Goal: Task Accomplishment & Management: Manage account settings

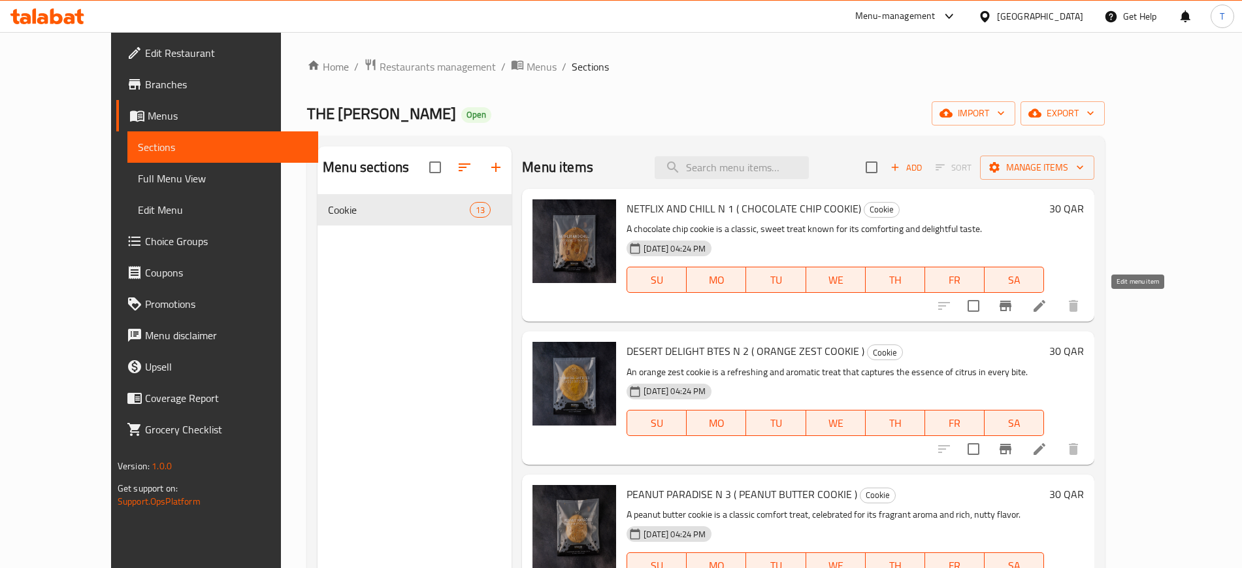
click at [1047, 305] on icon at bounding box center [1040, 306] width 16 height 16
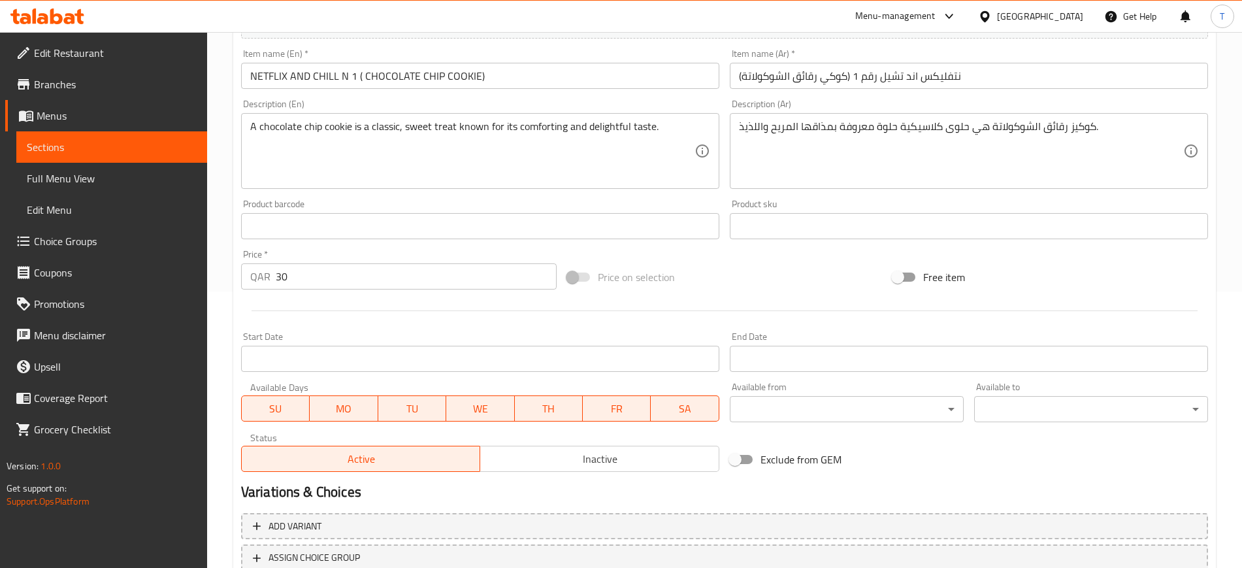
scroll to position [374, 0]
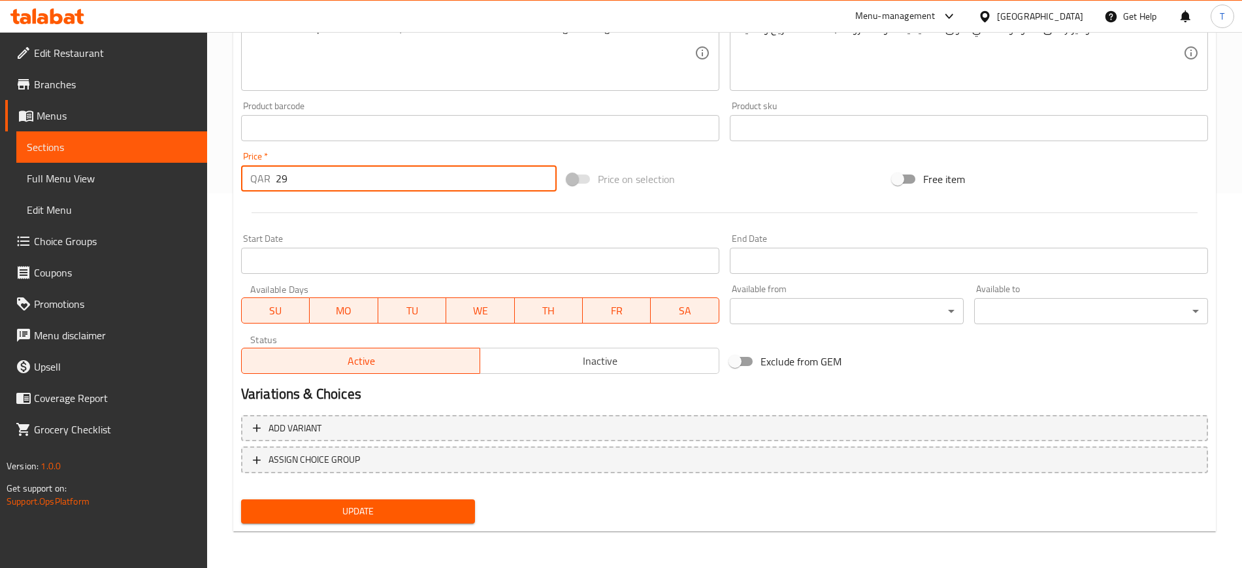
click at [542, 184] on input "29" at bounding box center [416, 178] width 281 height 26
click at [542, 184] on input "28" at bounding box center [416, 178] width 281 height 26
click at [542, 184] on input "26" at bounding box center [416, 178] width 281 height 26
click at [542, 184] on input "25" at bounding box center [416, 178] width 281 height 26
click at [542, 184] on input "24" at bounding box center [416, 178] width 281 height 26
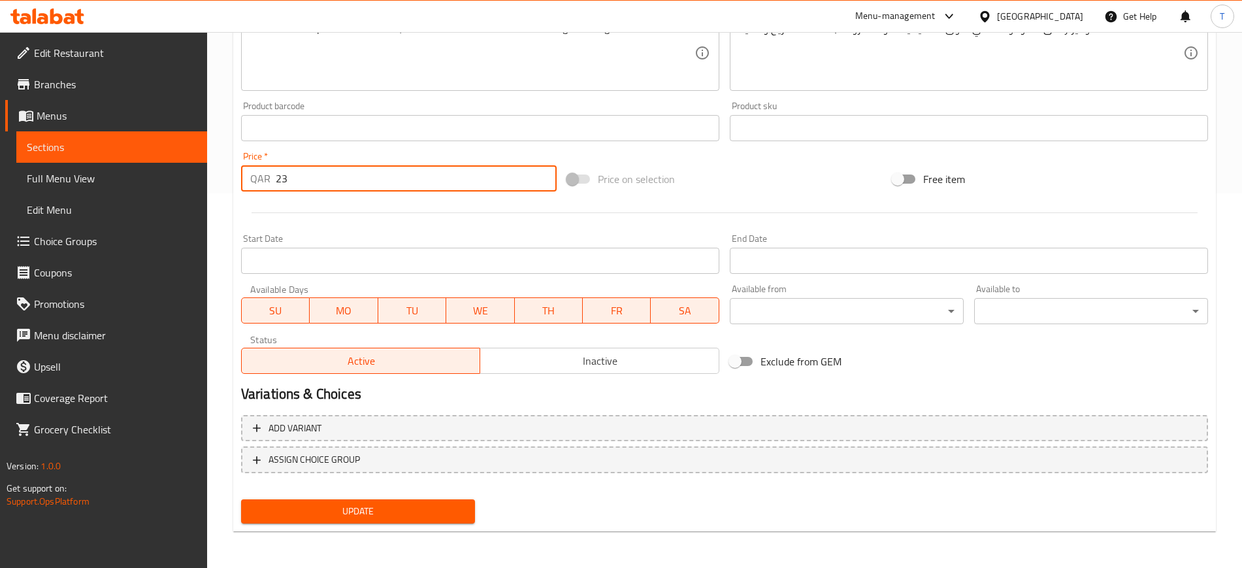
type input "23"
click at [542, 184] on input "23" at bounding box center [416, 178] width 281 height 26
click at [420, 509] on span "Update" at bounding box center [358, 511] width 213 height 16
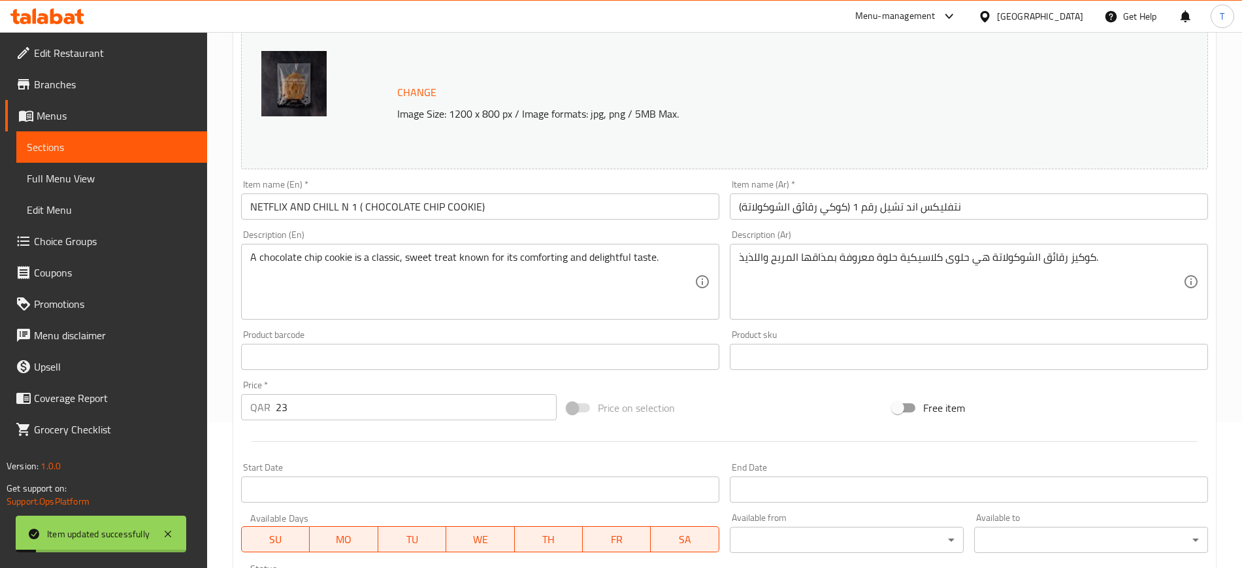
scroll to position [0, 0]
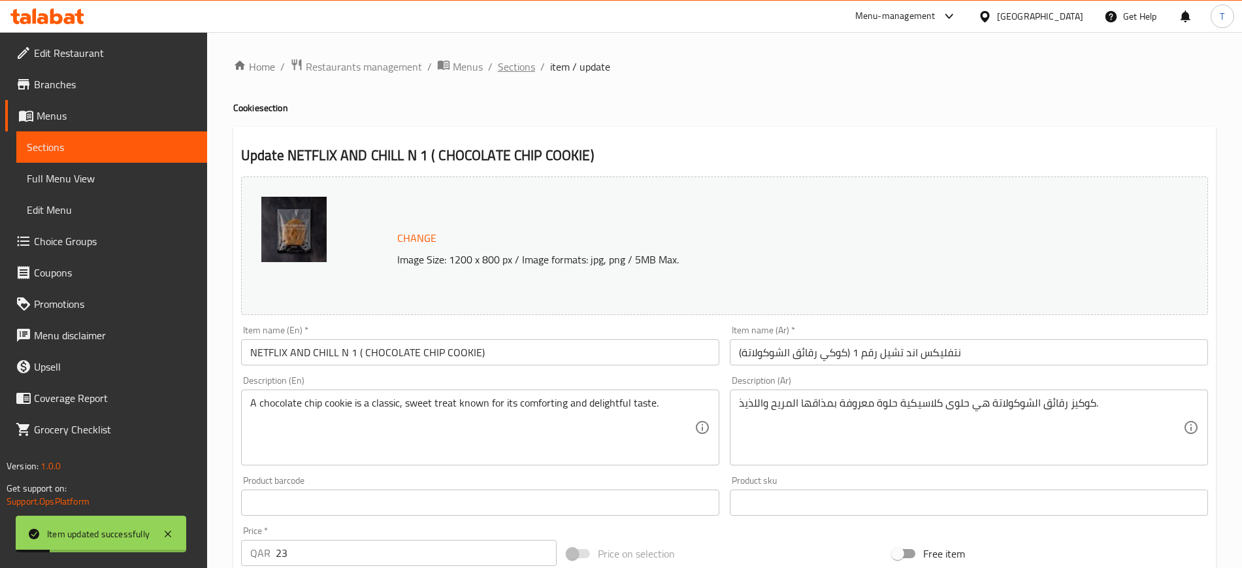
click at [518, 68] on span "Sections" at bounding box center [516, 67] width 37 height 16
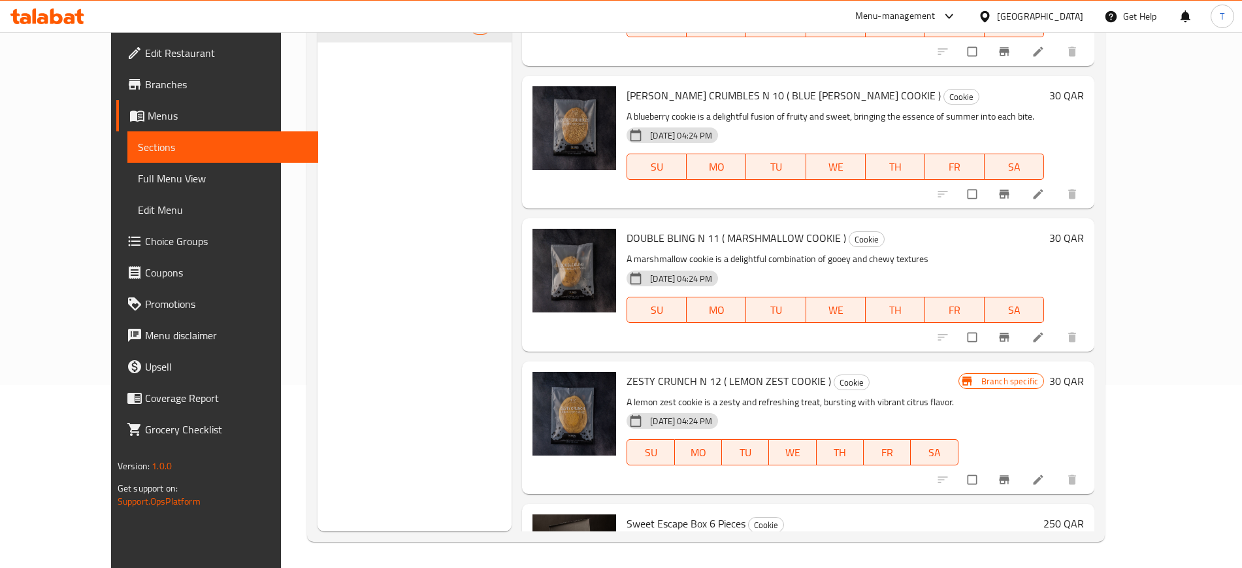
scroll to position [1337, 0]
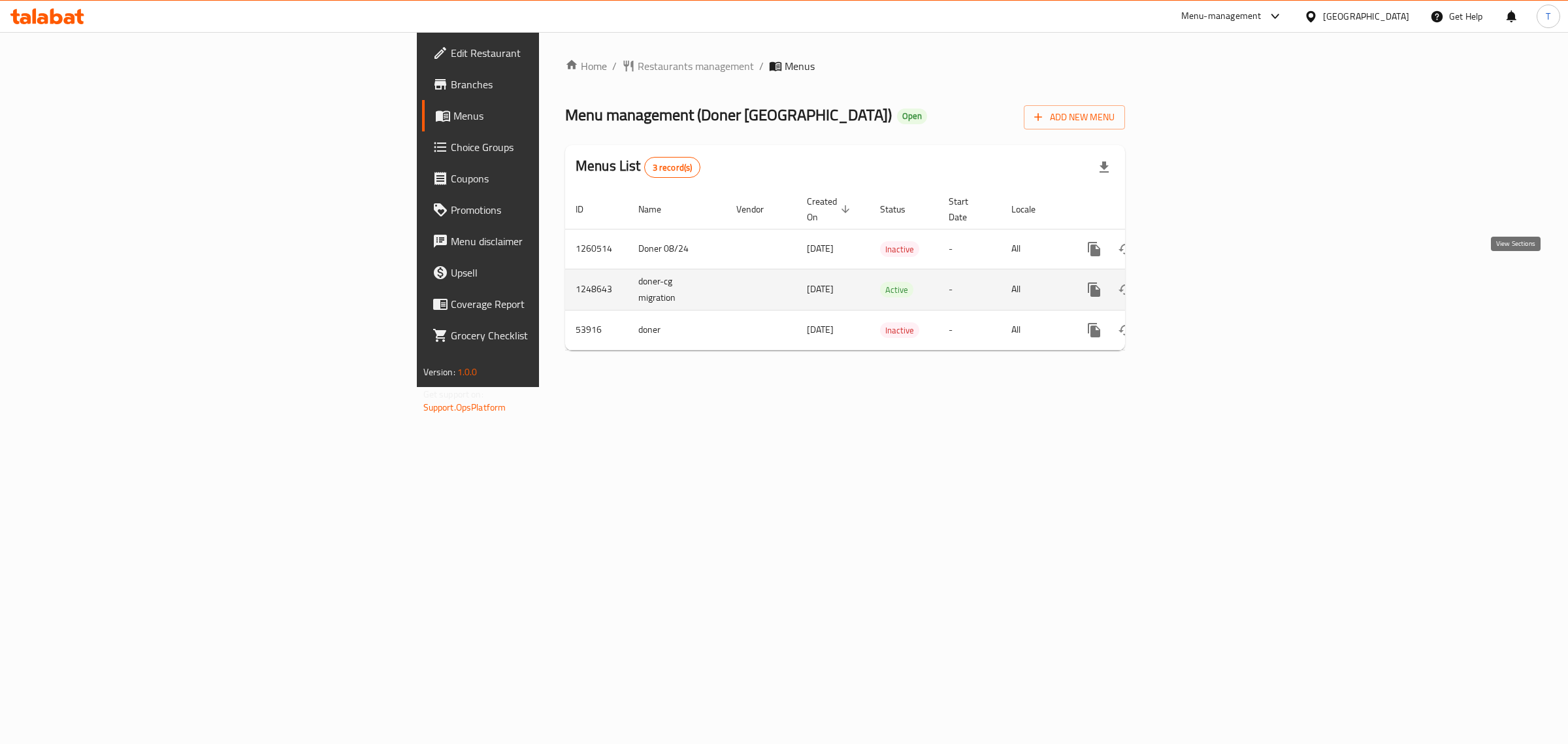
click at [1196, 282] on icon "enhanced table" at bounding box center [1189, 290] width 16 height 16
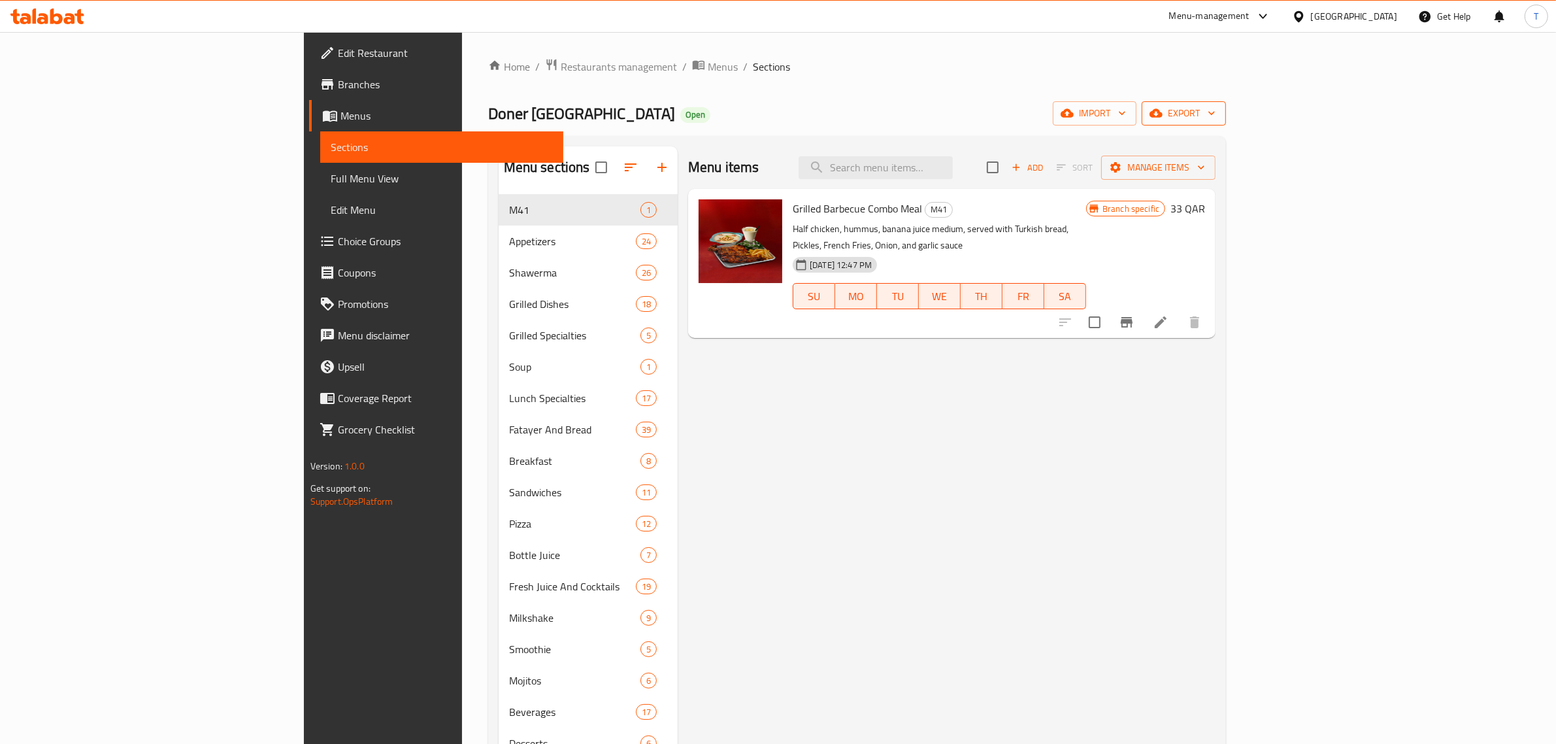
click at [1215, 122] on span "export" at bounding box center [1183, 113] width 63 height 16
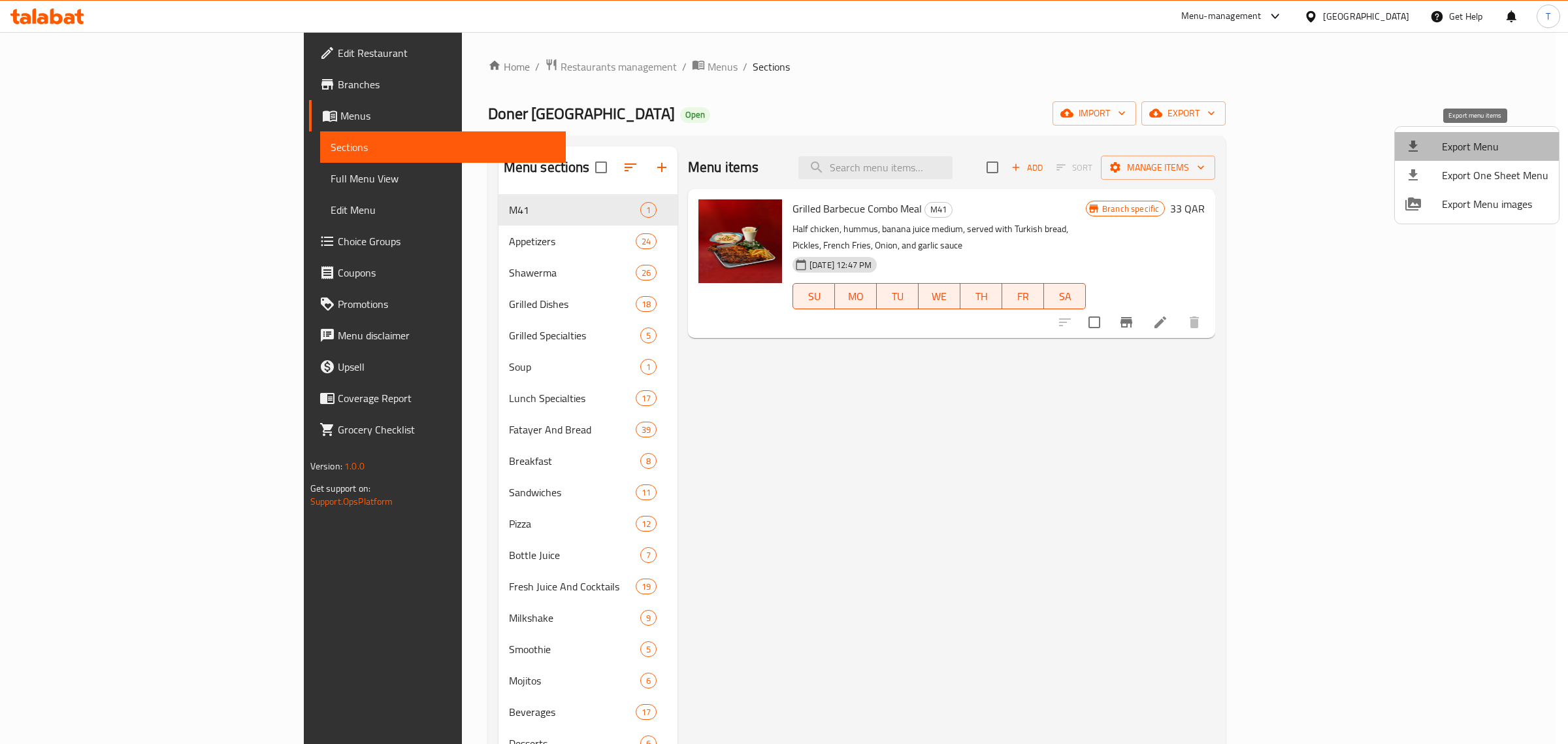
click at [1497, 144] on span "Export Menu" at bounding box center [1495, 147] width 107 height 16
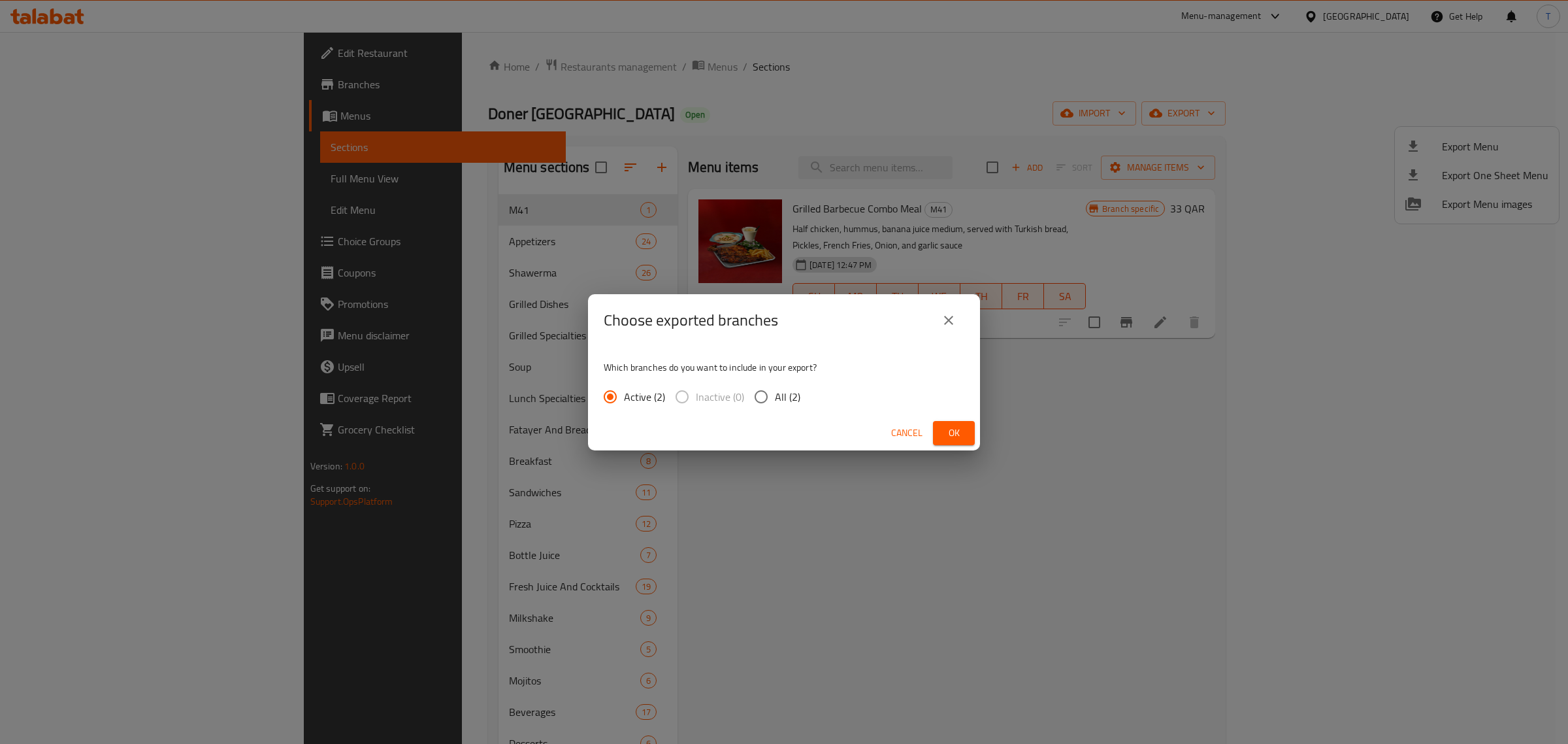
click at [948, 435] on span "Ok" at bounding box center [954, 433] width 21 height 16
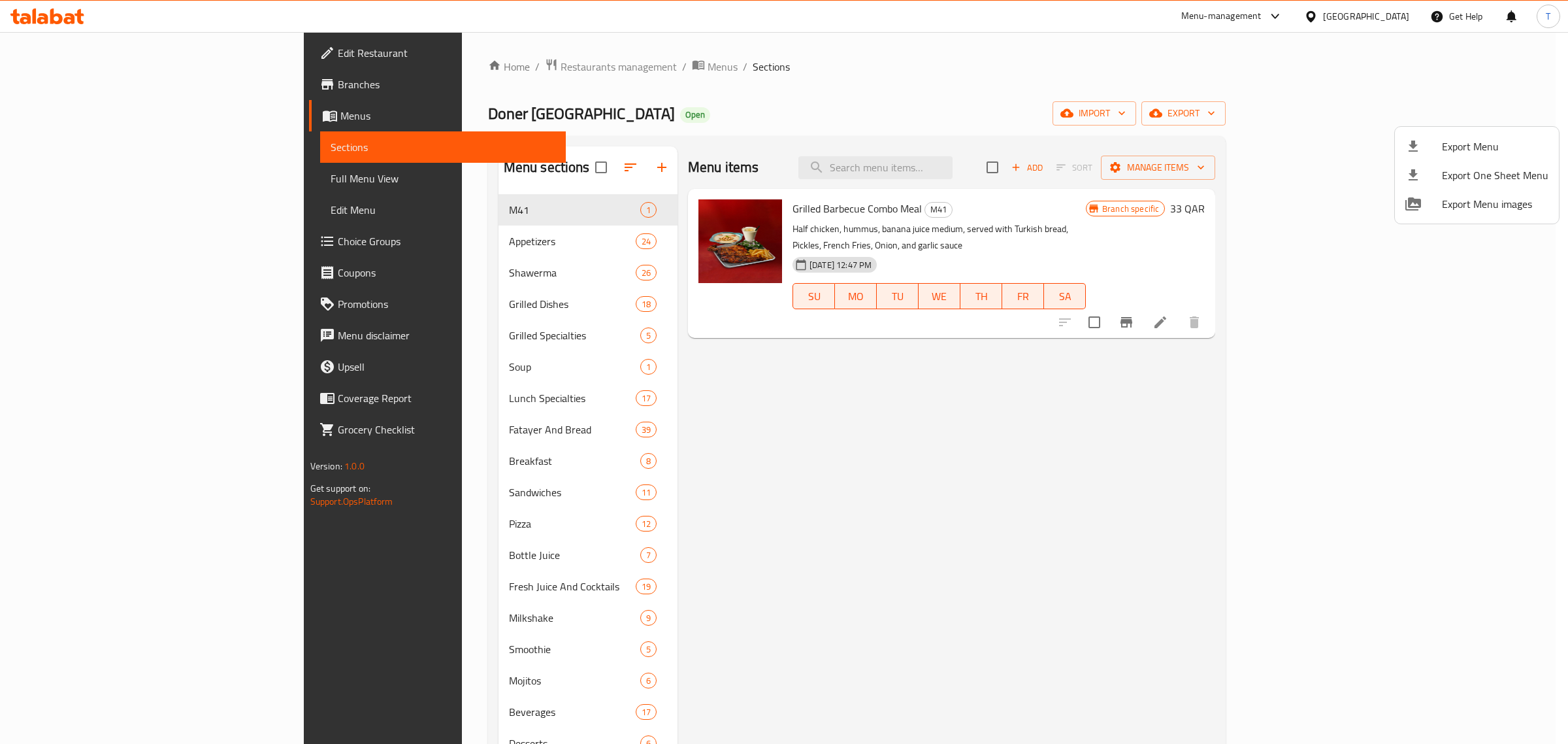
click at [402, 66] on div at bounding box center [784, 372] width 1568 height 744
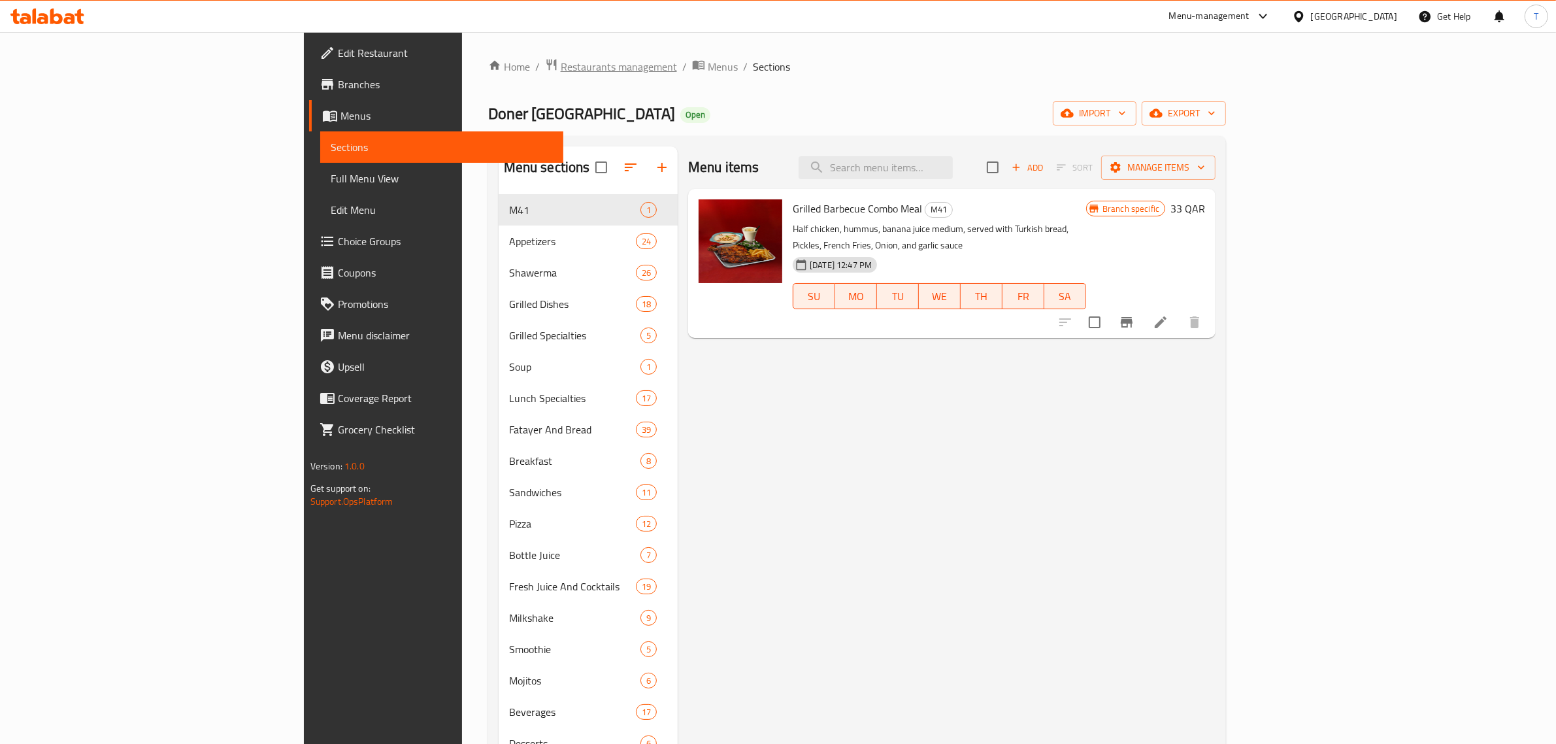
click at [561, 65] on span "Restaurants management" at bounding box center [619, 67] width 116 height 16
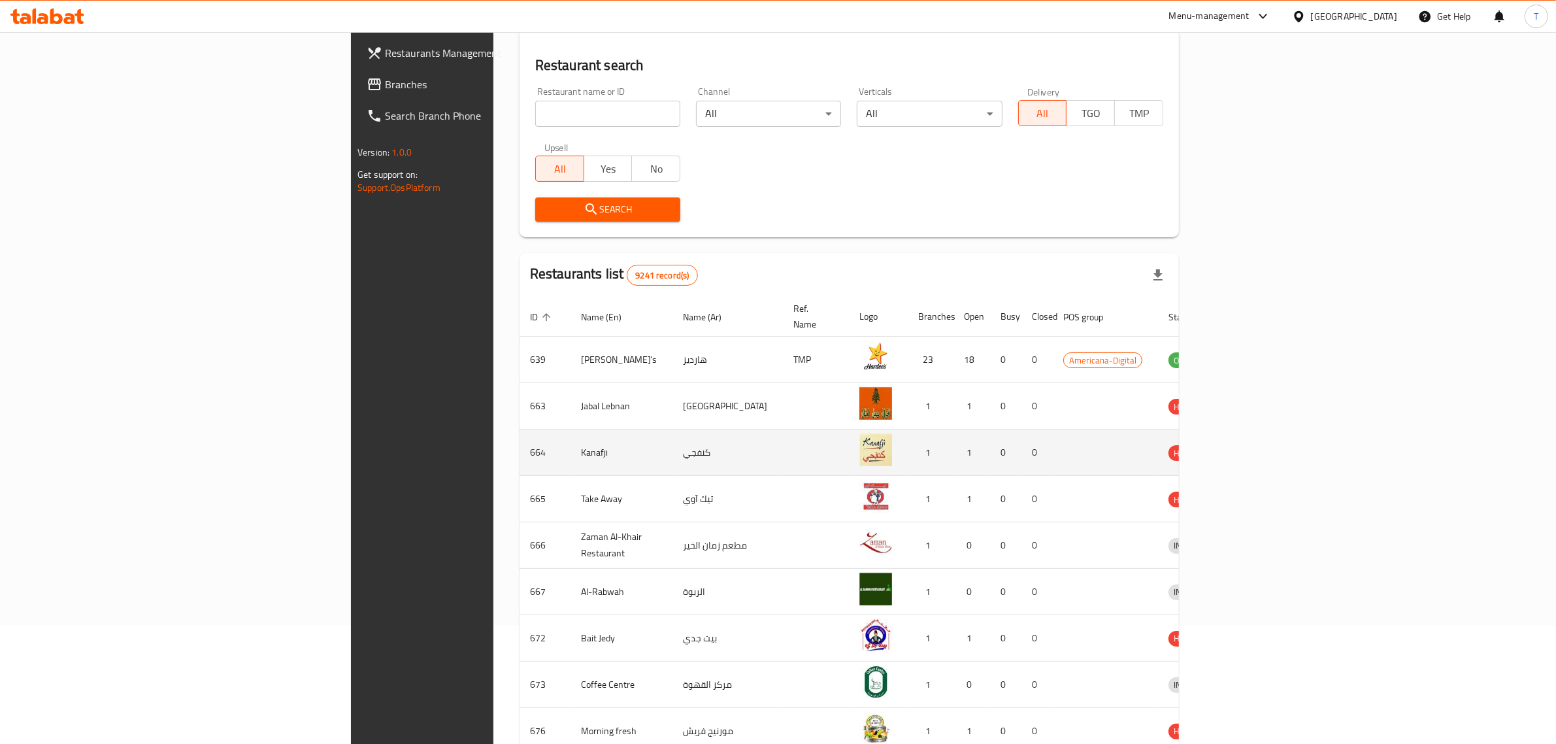
scroll to position [229, 0]
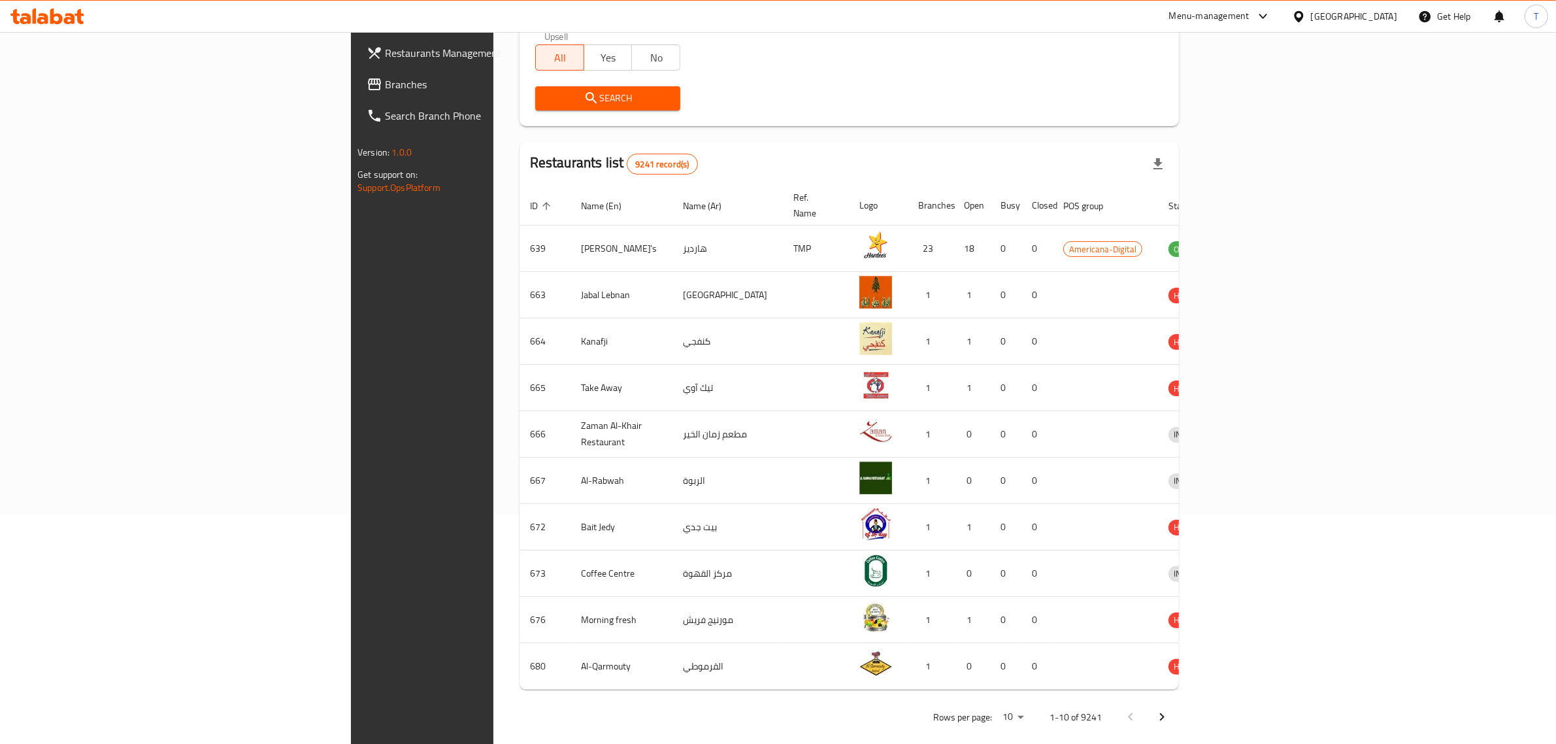
click at [1170, 709] on icon "Next page" at bounding box center [1162, 717] width 16 height 16
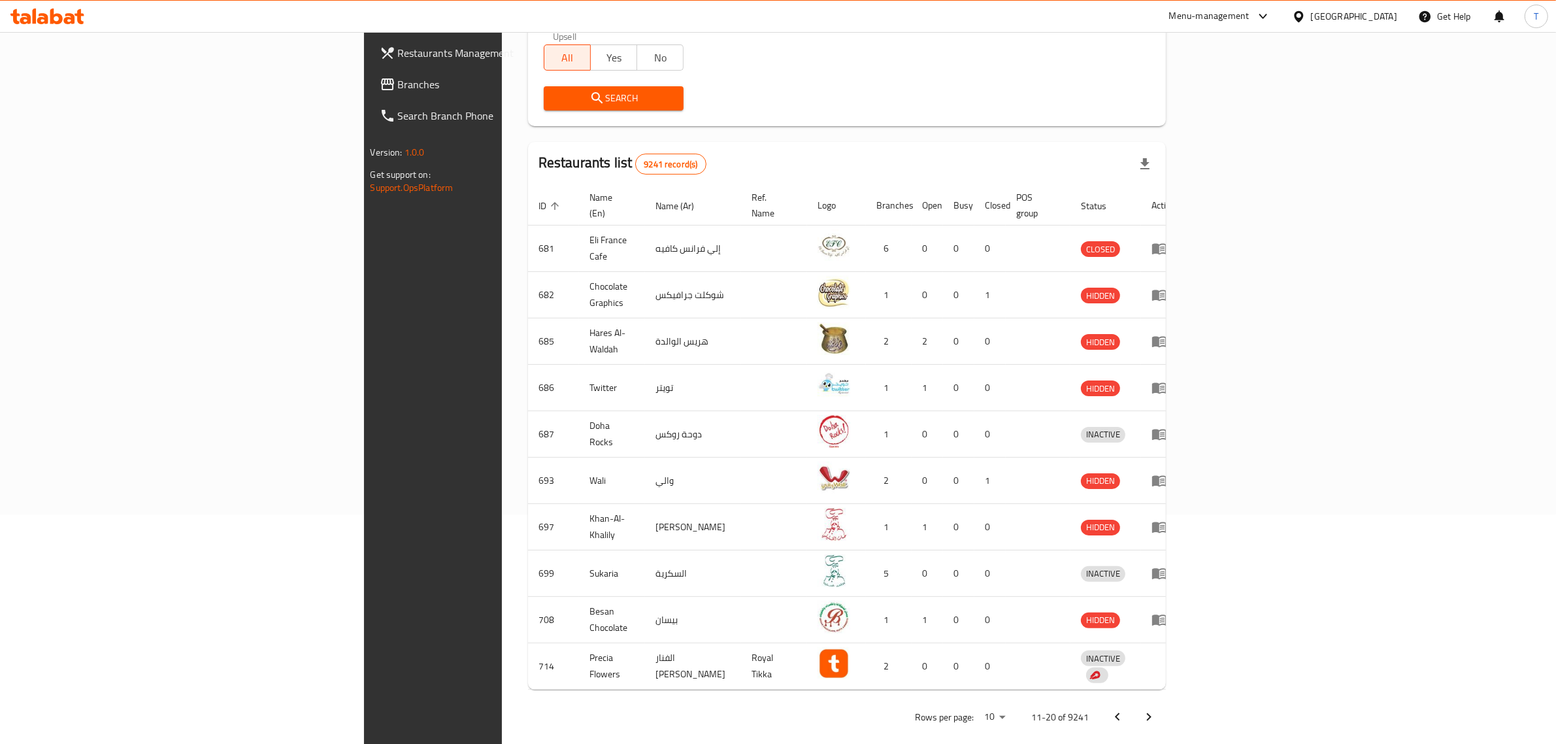
click at [1157, 709] on icon "Next page" at bounding box center [1149, 717] width 16 height 16
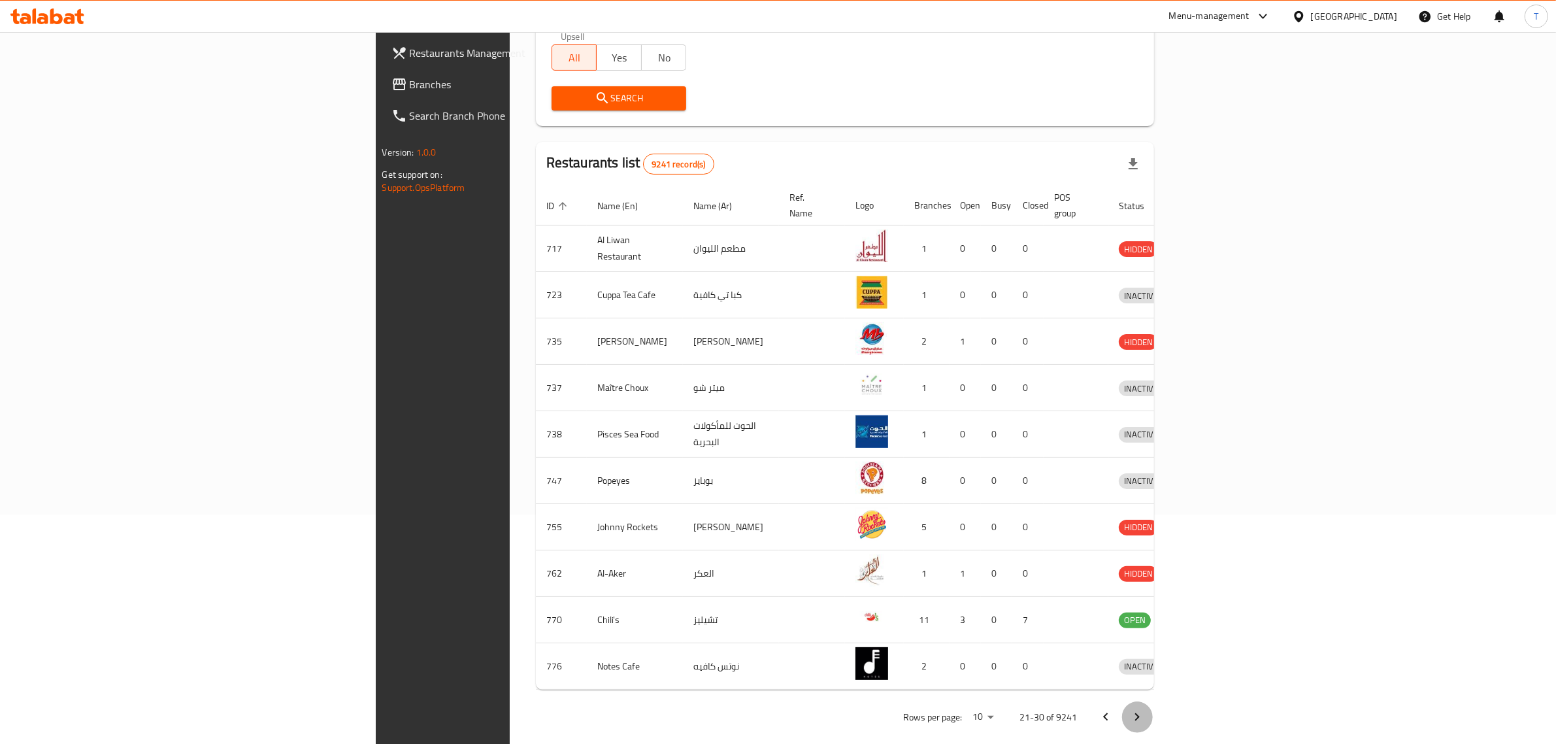
click at [1145, 709] on icon "Next page" at bounding box center [1137, 717] width 16 height 16
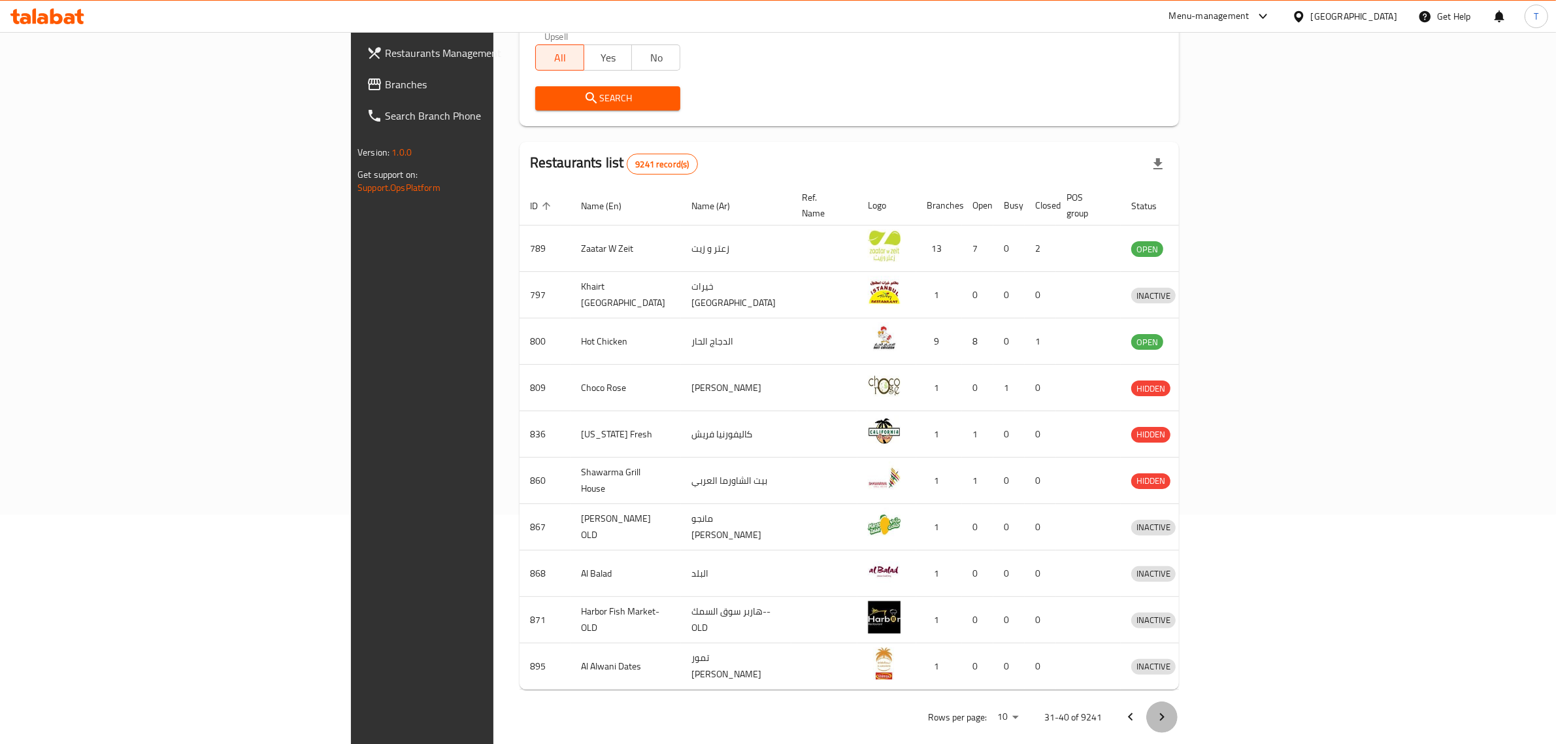
click at [1170, 709] on icon "Next page" at bounding box center [1162, 717] width 16 height 16
